Goal: Task Accomplishment & Management: Use online tool/utility

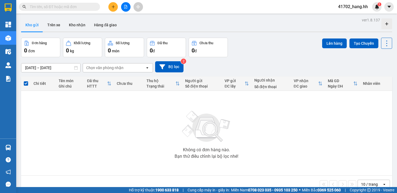
click at [125, 8] on icon "file-add" at bounding box center [126, 7] width 4 height 4
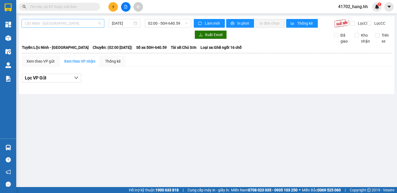
click at [72, 25] on span "Lộc Ninh - [GEOGRAPHIC_DATA]" at bounding box center [63, 23] width 76 height 8
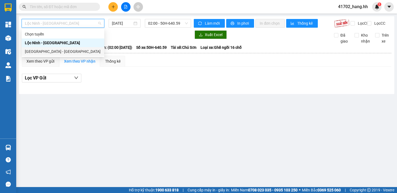
click at [56, 53] on div "[GEOGRAPHIC_DATA] - [GEOGRAPHIC_DATA]" at bounding box center [63, 51] width 76 height 6
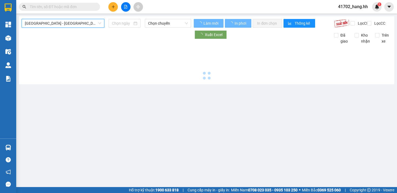
type input "[DATE]"
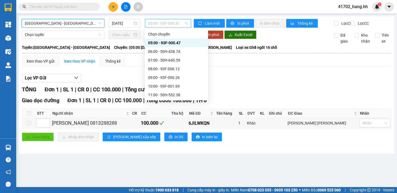
click at [160, 19] on span "05:00 - 93F-000.47" at bounding box center [168, 23] width 40 height 8
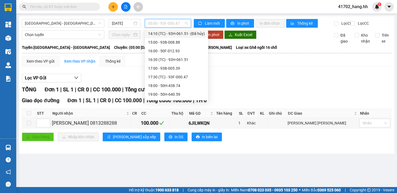
scroll to position [107, 0]
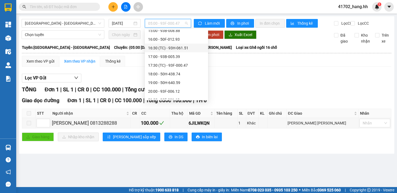
click at [186, 49] on div "16:30 (TC) - 93H-061.51" at bounding box center [176, 48] width 57 height 6
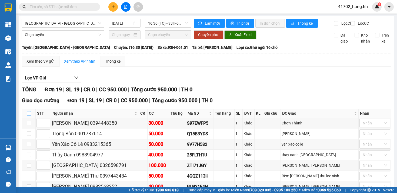
click at [29, 115] on input "checkbox" at bounding box center [29, 113] width 4 height 4
checkbox input "true"
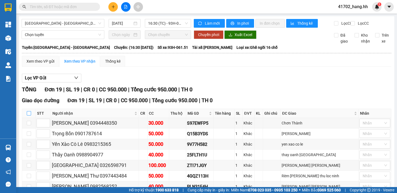
checkbox input "true"
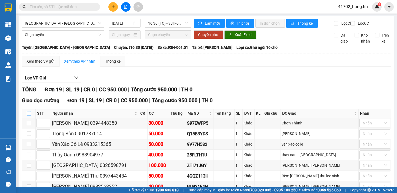
checkbox input "true"
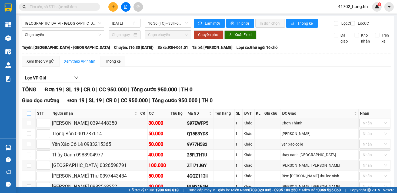
checkbox input "true"
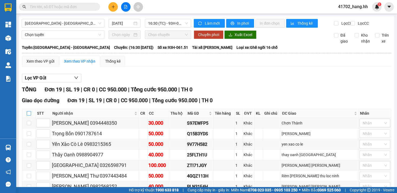
checkbox input "true"
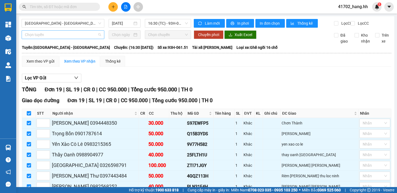
click at [74, 39] on span "Chọn tuyến" at bounding box center [63, 35] width 76 height 8
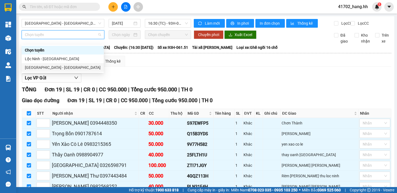
click at [55, 68] on div "[GEOGRAPHIC_DATA] - [GEOGRAPHIC_DATA]" at bounding box center [63, 67] width 76 height 6
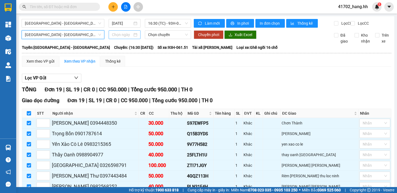
click at [112, 38] on input at bounding box center [122, 35] width 21 height 6
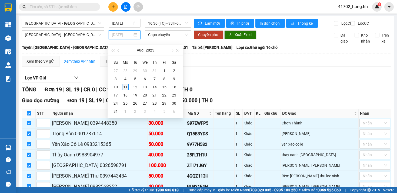
type input "[DATE]"
click at [127, 85] on div "11" at bounding box center [125, 87] width 6 height 6
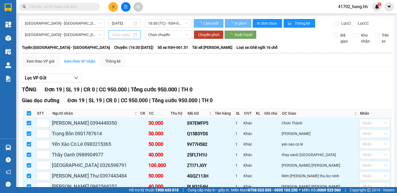
type input "[DATE]"
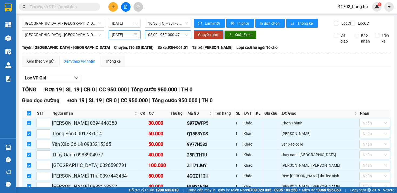
click at [160, 37] on span "05:00 - 93F-000.47" at bounding box center [168, 35] width 40 height 8
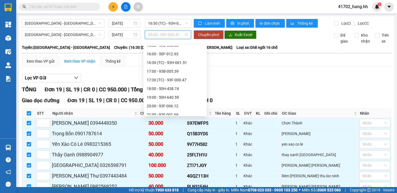
scroll to position [113, 0]
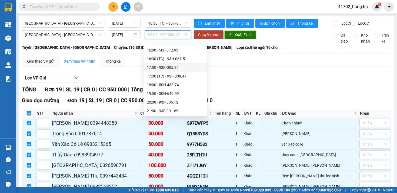
click at [182, 67] on div "17:00 - 93B-005.39" at bounding box center [175, 67] width 57 height 6
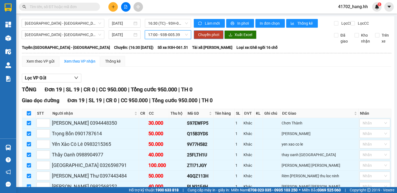
click at [205, 38] on span "Chuyển phơi" at bounding box center [208, 35] width 21 height 6
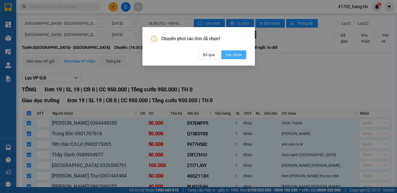
click at [240, 52] on span "Xác nhận" at bounding box center [234, 55] width 16 height 6
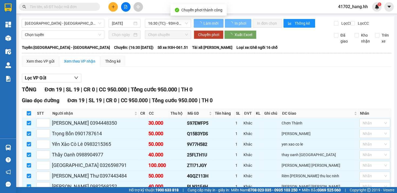
checkbox input "false"
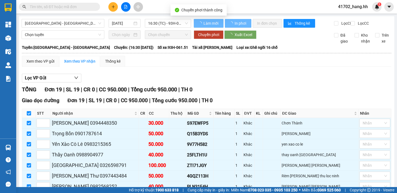
checkbox input "false"
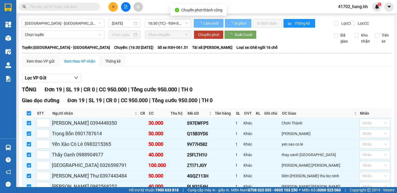
checkbox input "false"
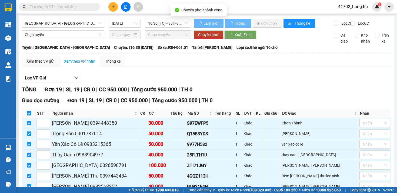
checkbox input "false"
